Goal: Ask a question

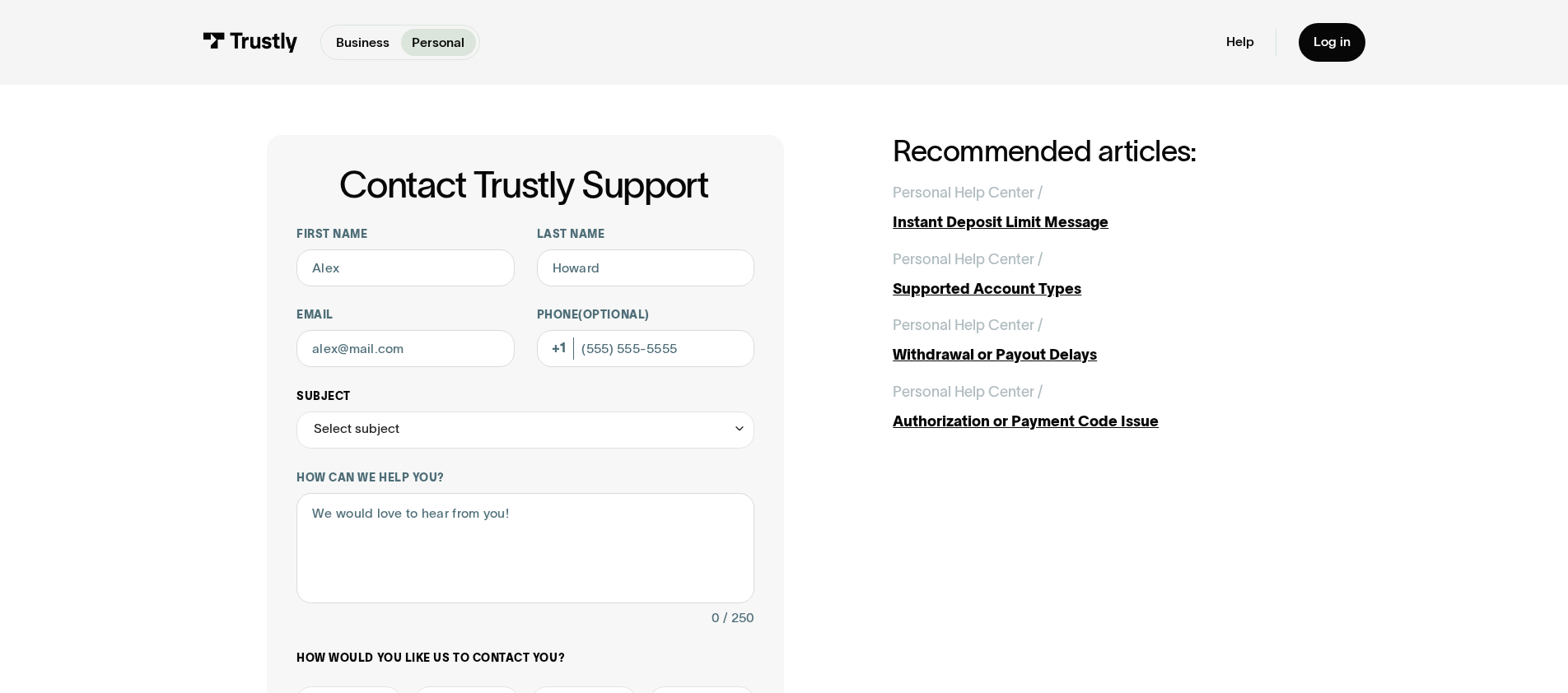
scroll to position [27, 0]
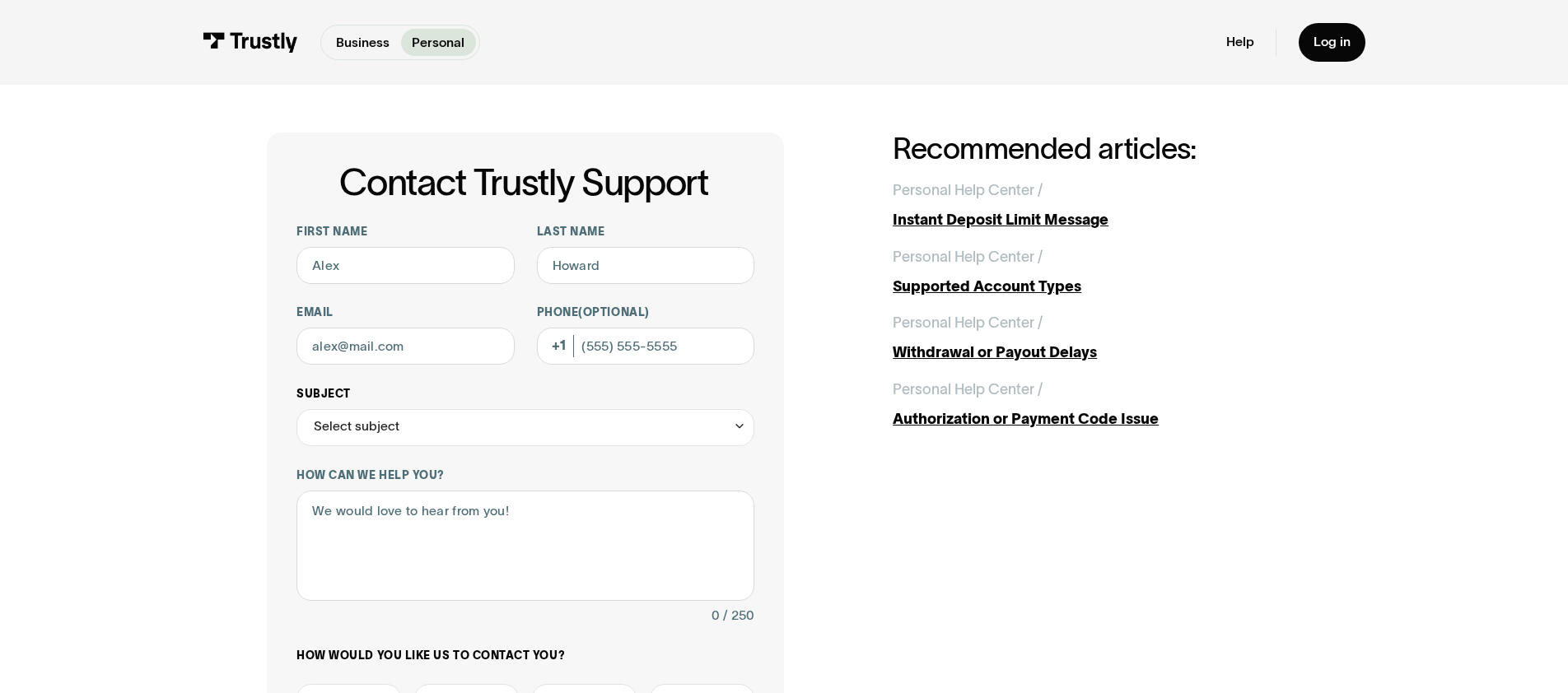
click at [472, 420] on div "Select subject" at bounding box center [525, 428] width 458 height 37
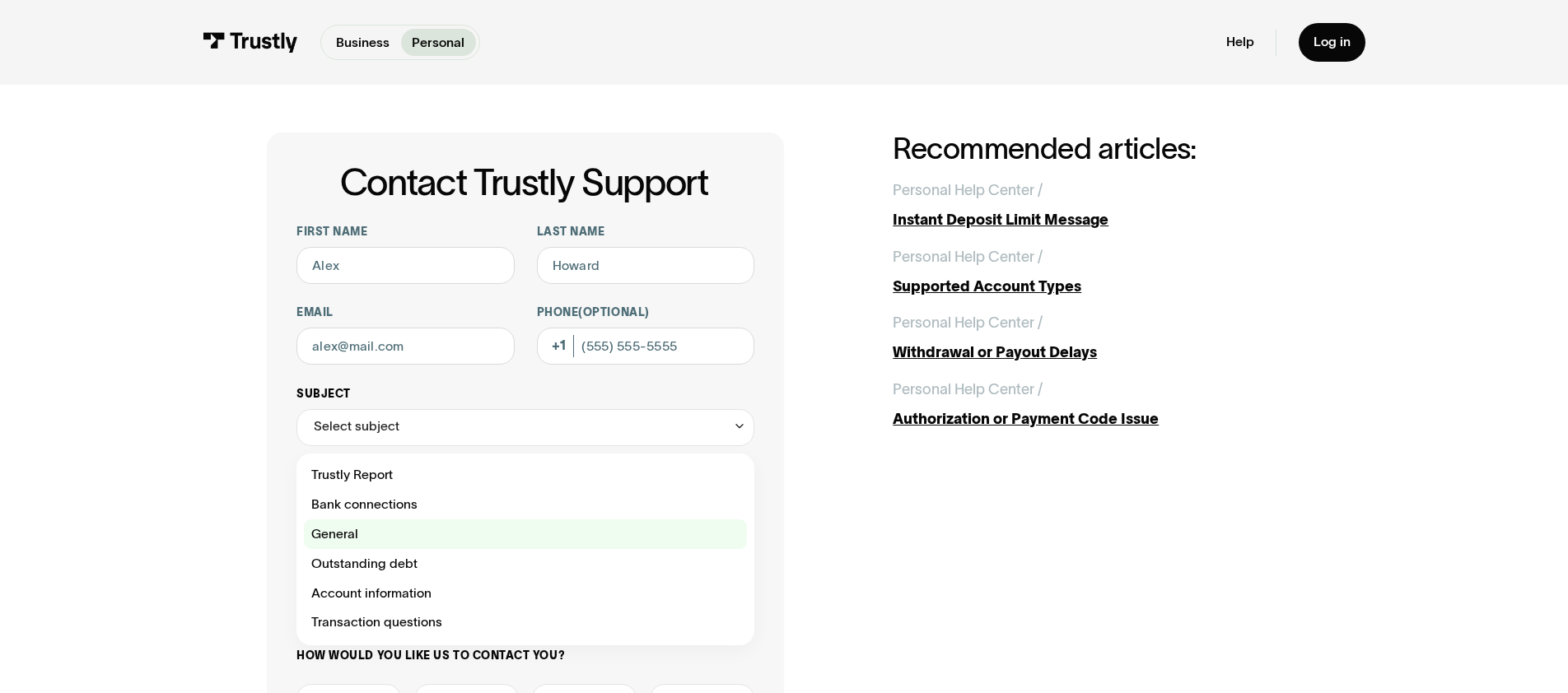
click at [476, 543] on div "Contact Trustly Support" at bounding box center [526, 535] width 443 height 30
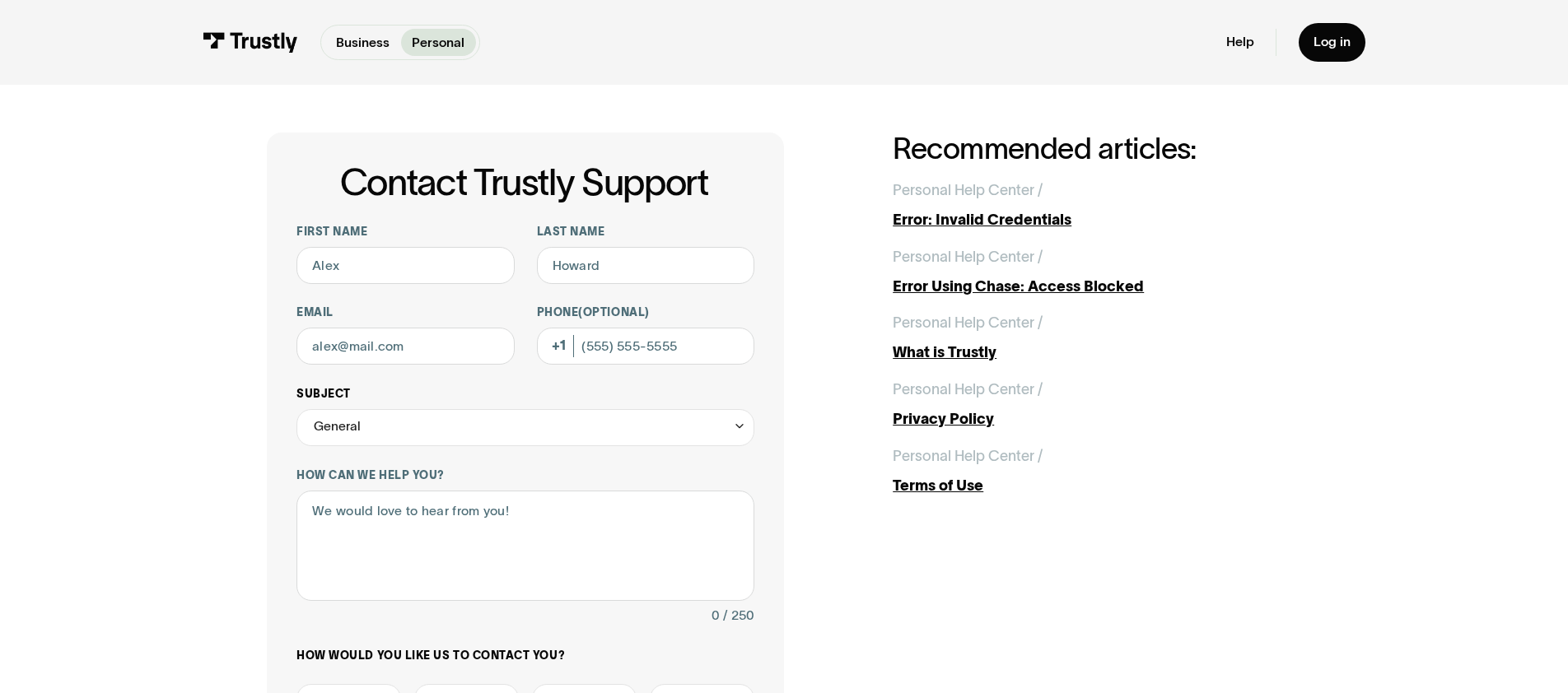
click at [466, 441] on div "General" at bounding box center [525, 428] width 458 height 37
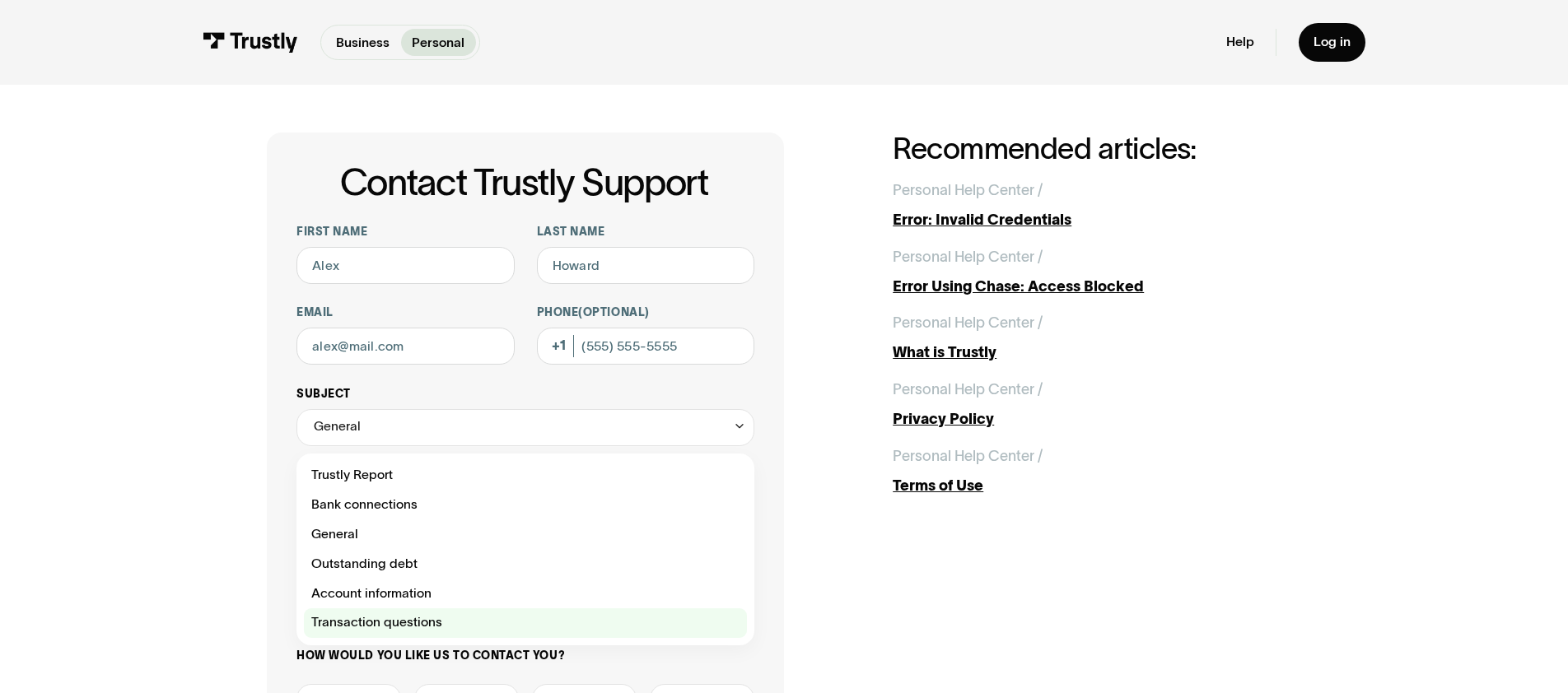
click at [453, 619] on div "Contact Trustly Support" at bounding box center [526, 623] width 443 height 30
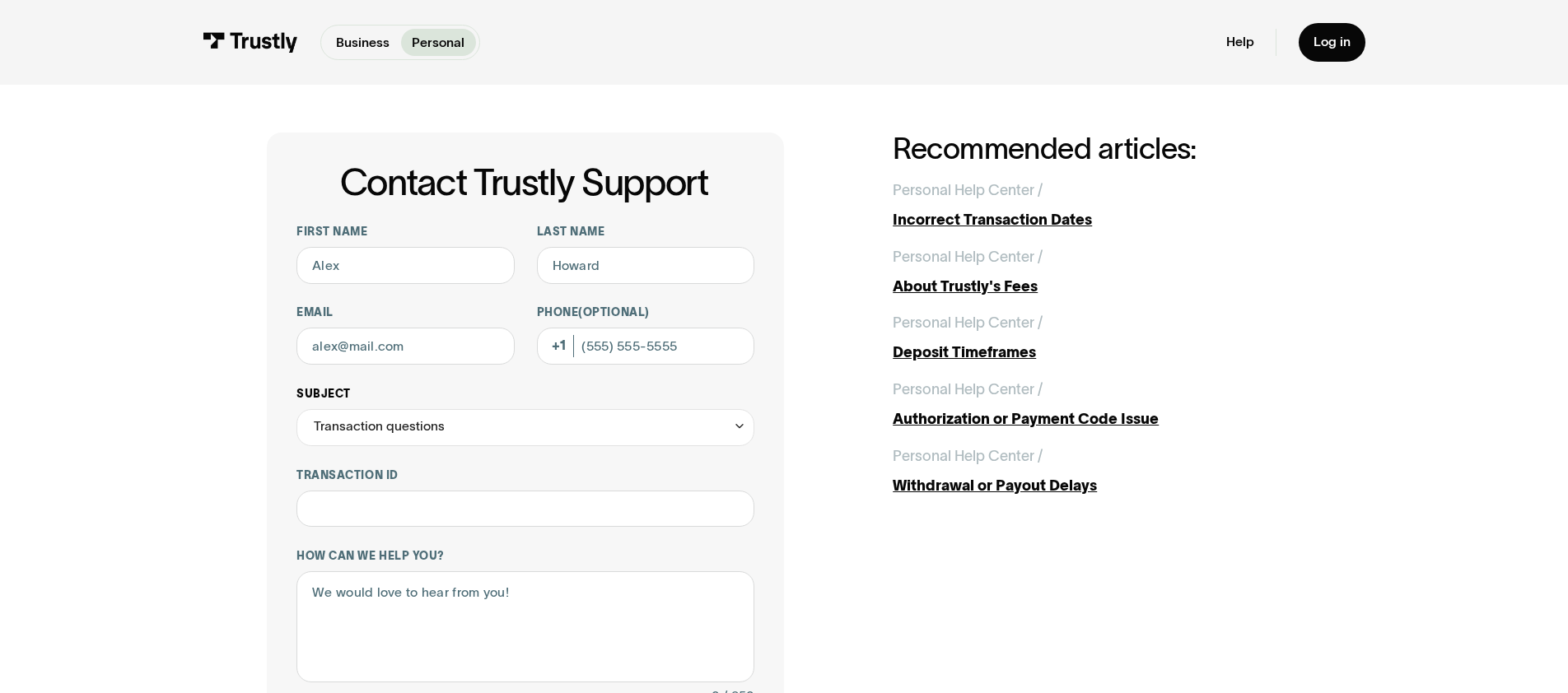
click at [432, 432] on div "Transaction questions" at bounding box center [379, 426] width 131 height 23
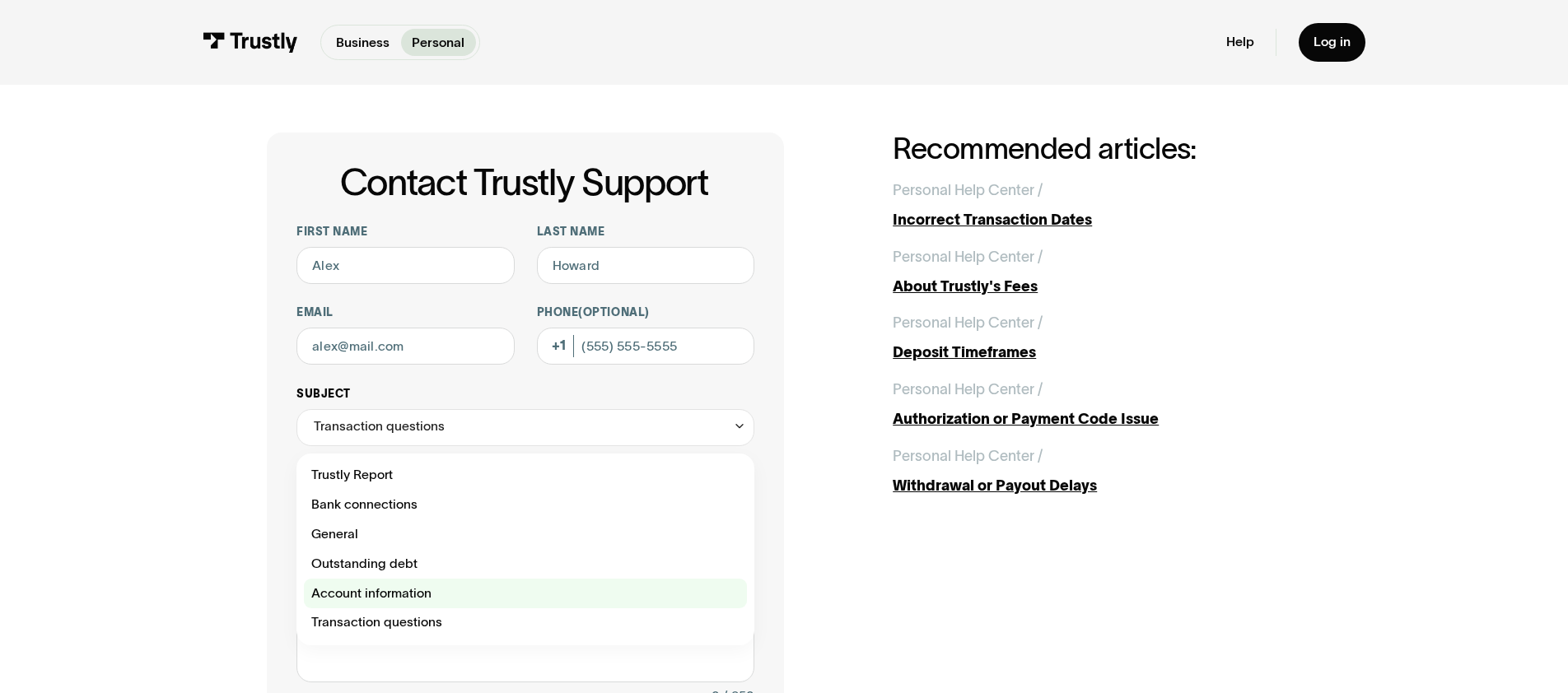
click at [410, 589] on div "Contact Trustly Support" at bounding box center [526, 594] width 443 height 30
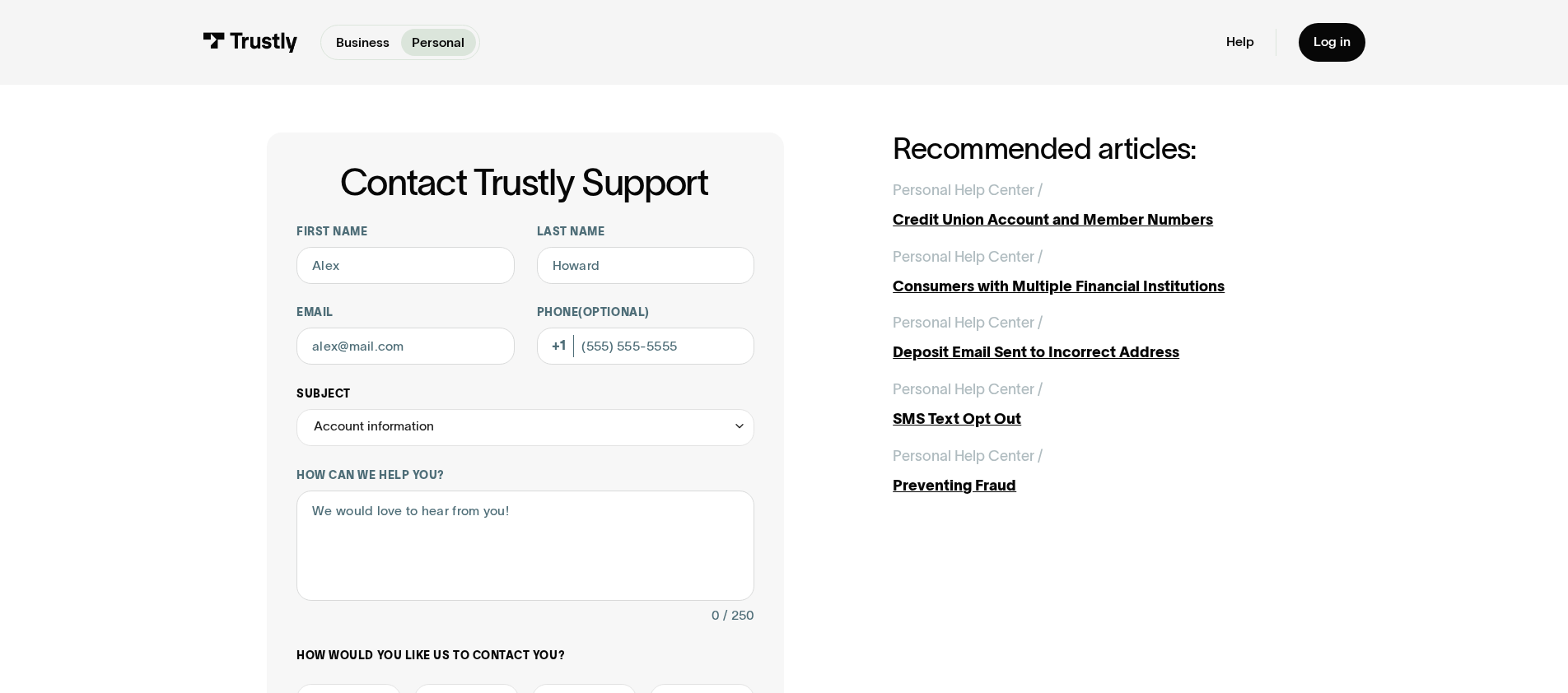
click at [440, 438] on div "Account information" at bounding box center [525, 428] width 458 height 37
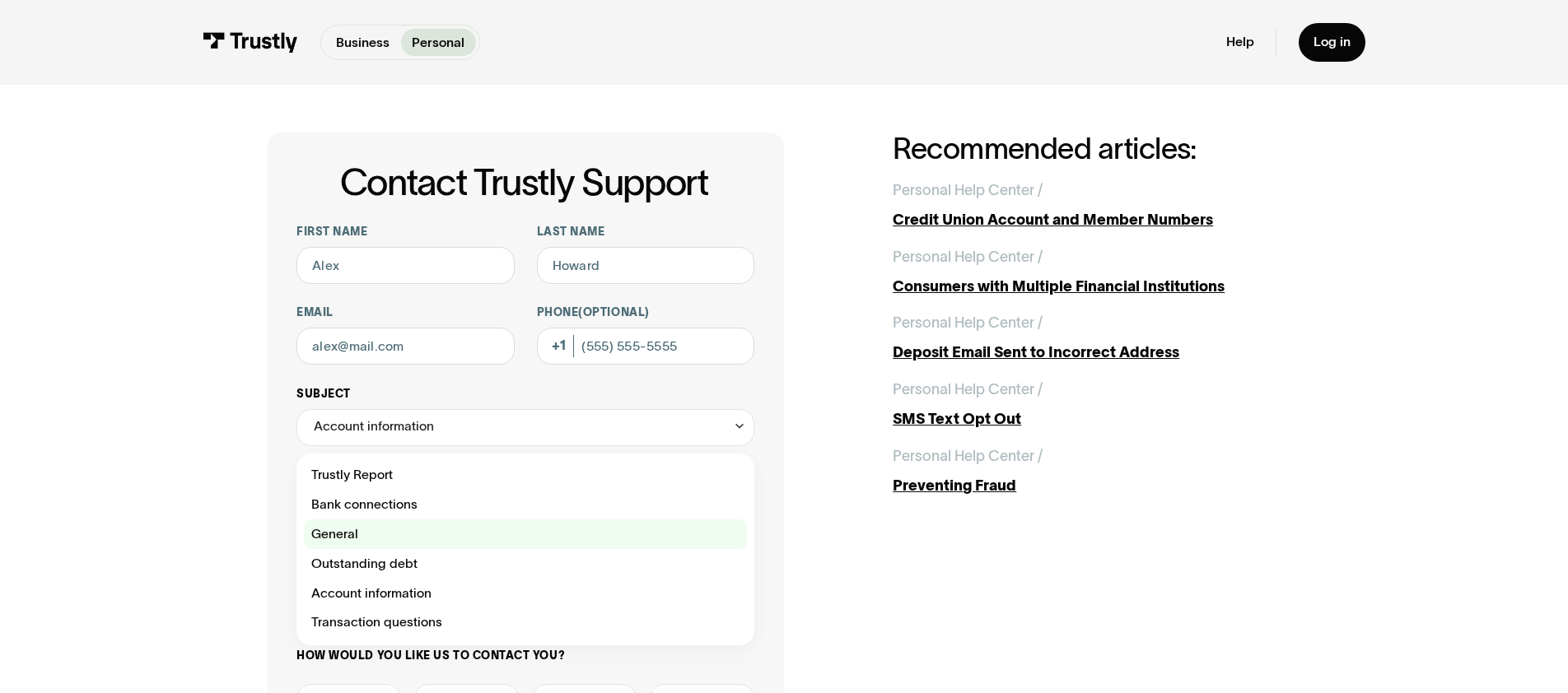
click at [400, 543] on div "Contact Trustly Support" at bounding box center [526, 535] width 443 height 30
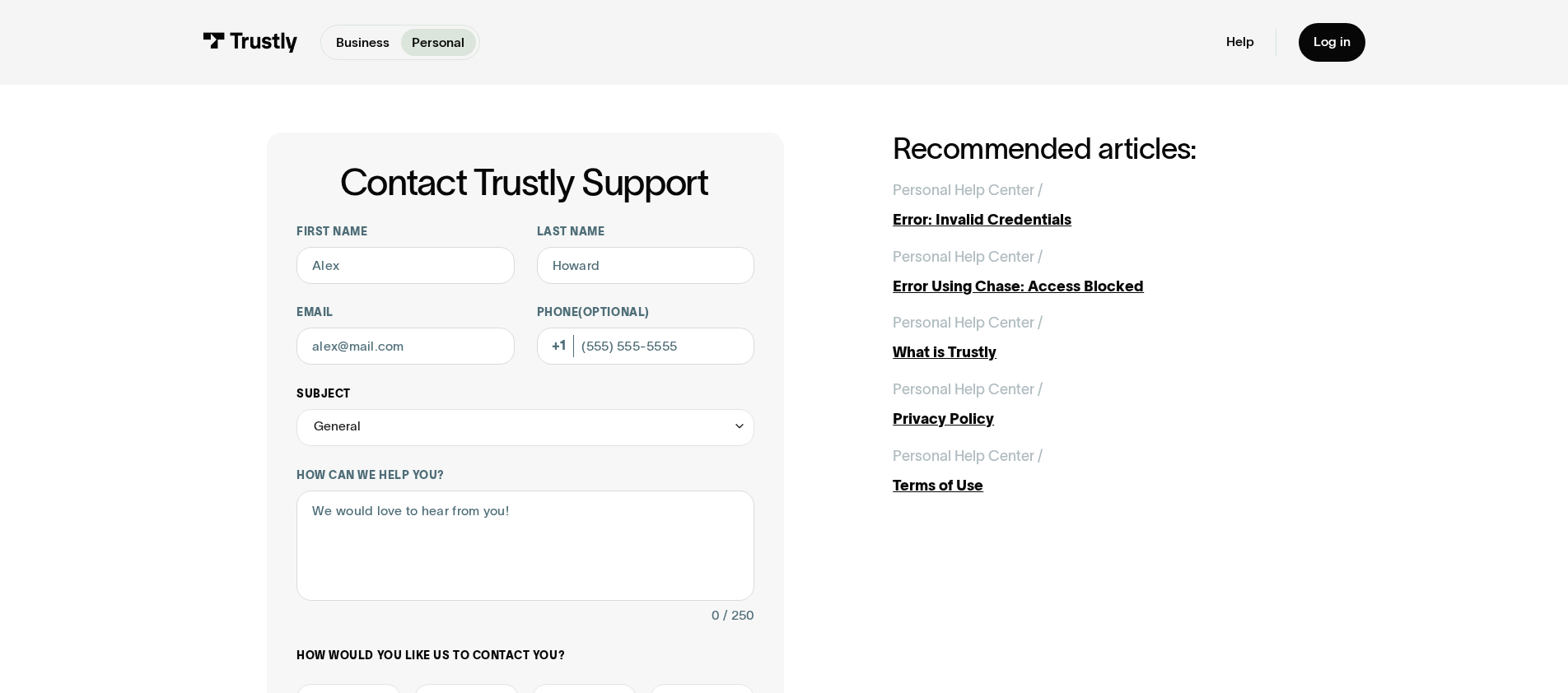
click at [394, 428] on div "General" at bounding box center [525, 428] width 458 height 37
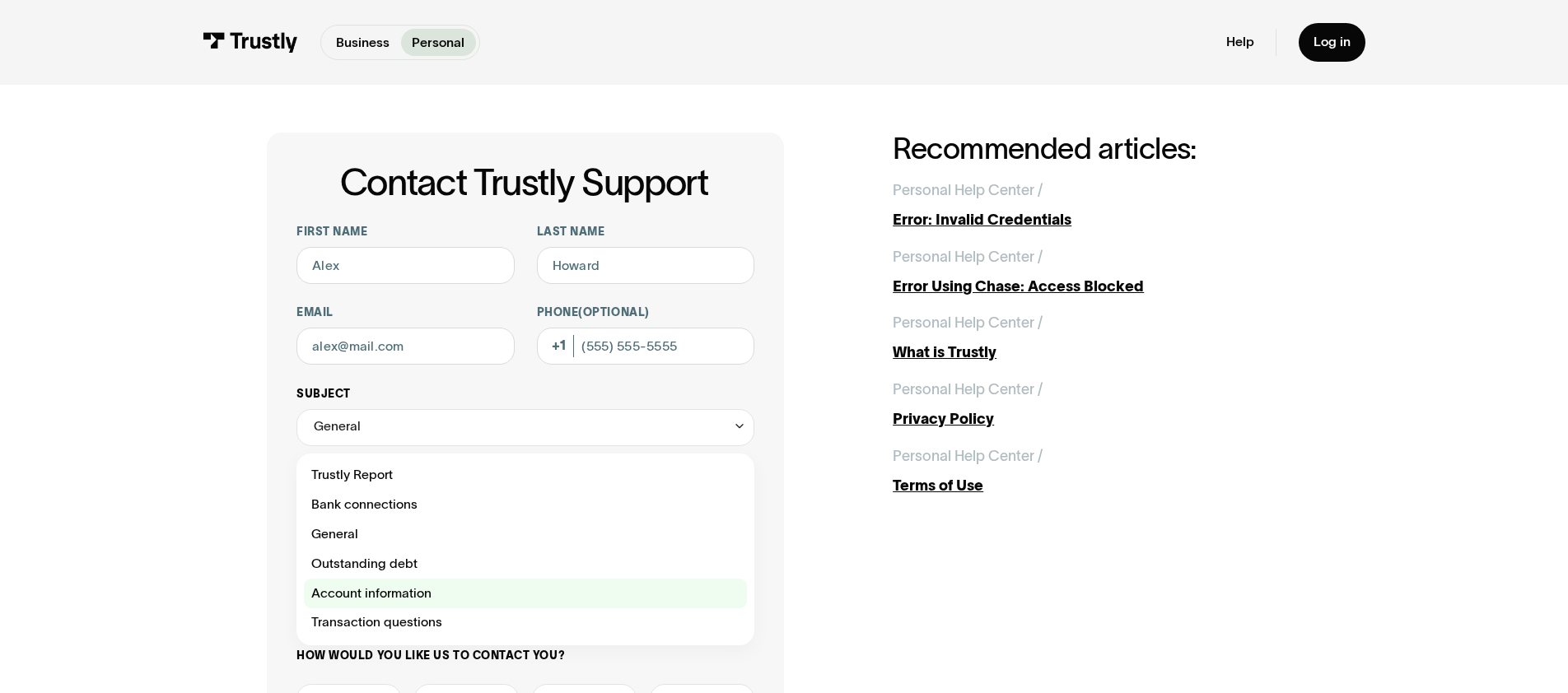
click at [396, 594] on div "Contact Trustly Support" at bounding box center [526, 594] width 443 height 30
type input "**********"
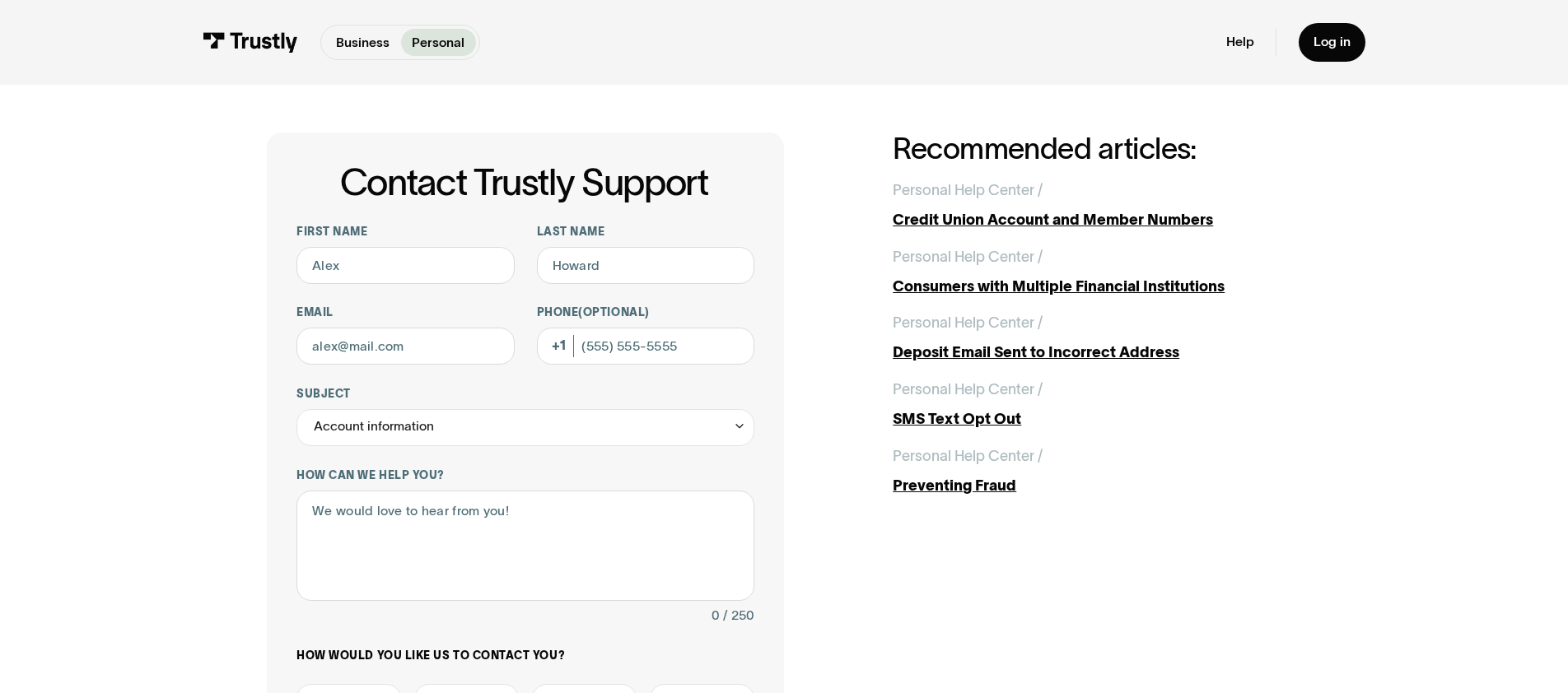
click at [279, 465] on div "**********" at bounding box center [525, 553] width 517 height 842
